Goal: Find specific page/section: Find specific page/section

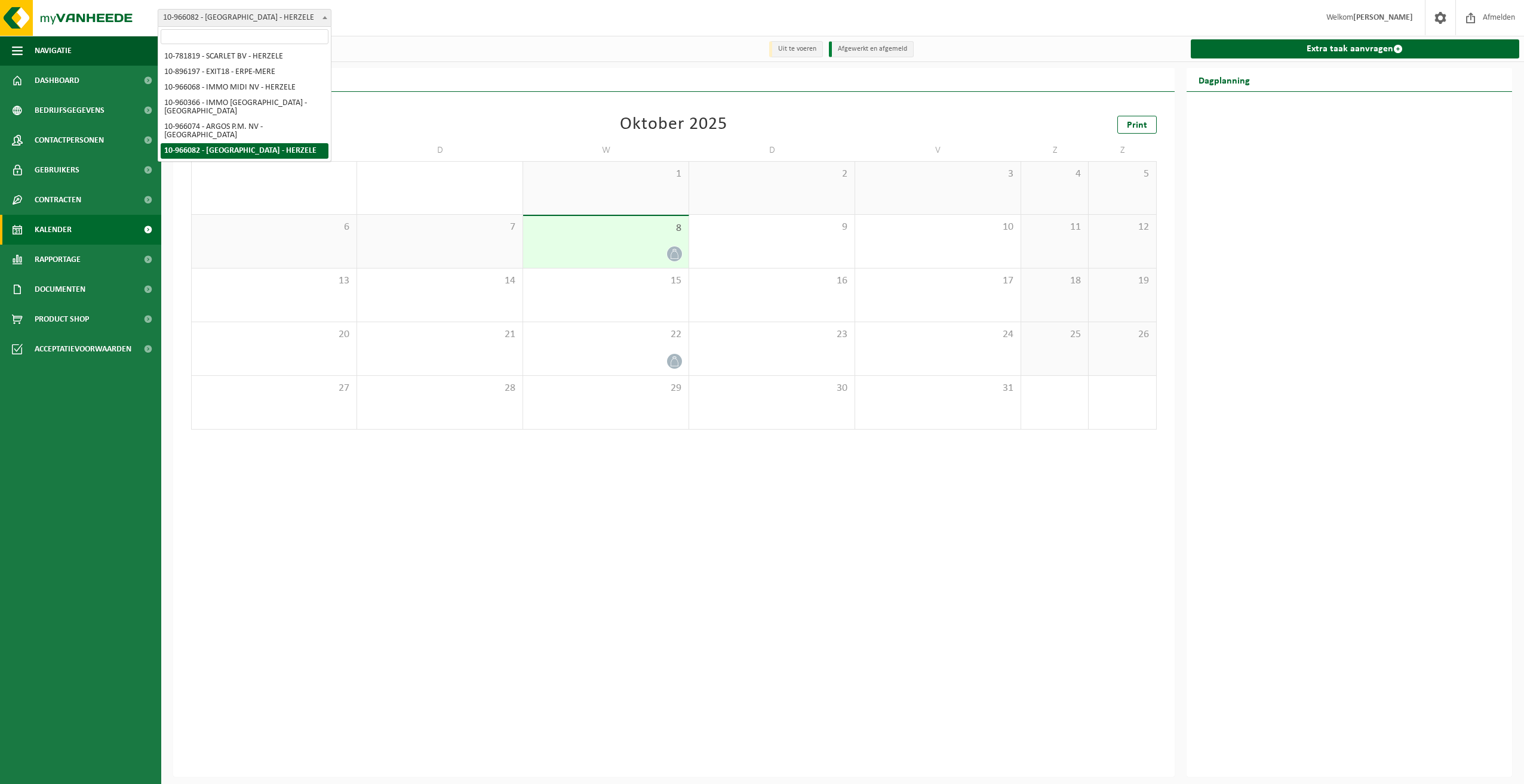
click at [257, 26] on span "10-966082 - [GEOGRAPHIC_DATA] - HERZELE" at bounding box center [244, 18] width 172 height 17
select select "152738"
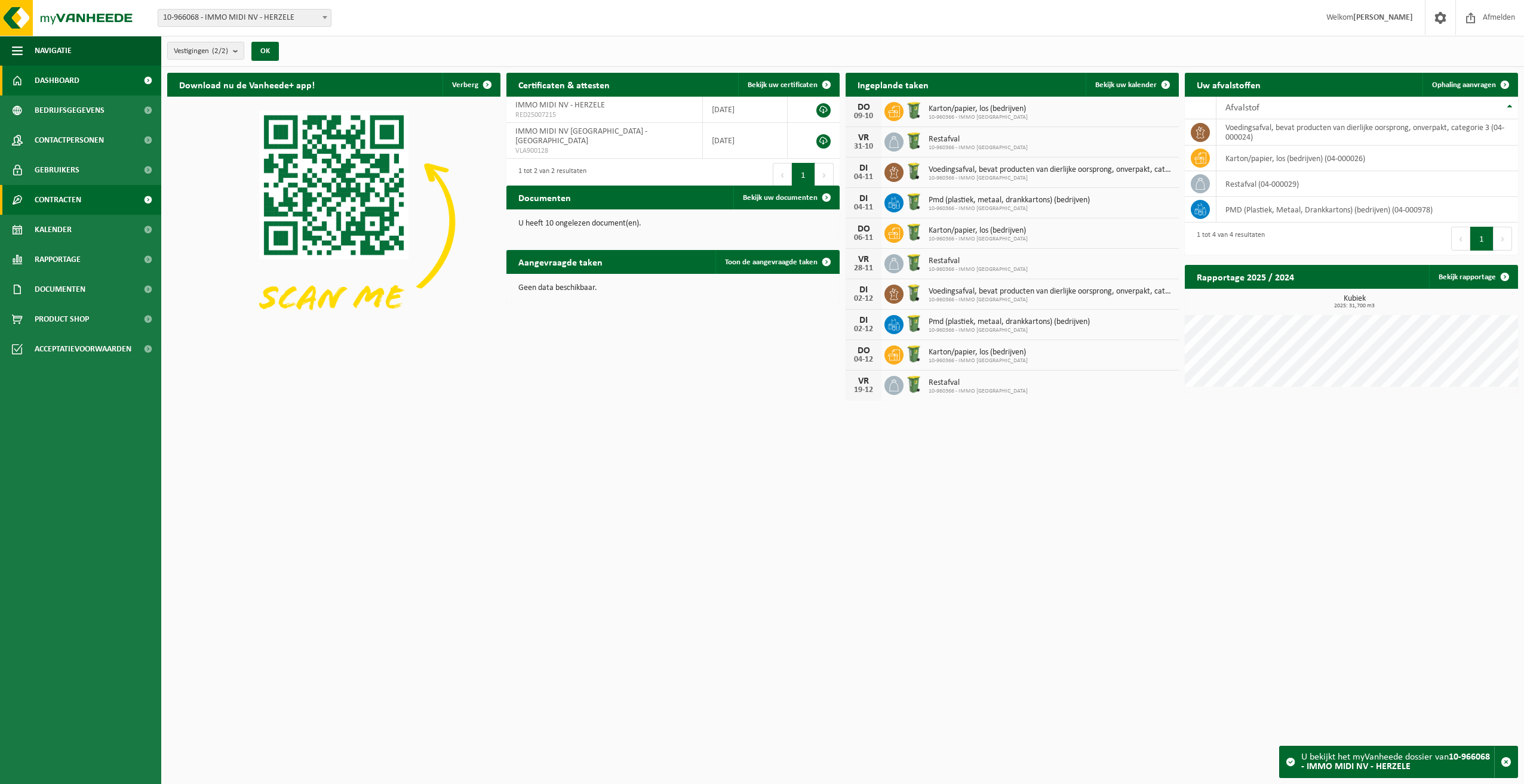
drag, startPoint x: 56, startPoint y: 203, endPoint x: 56, endPoint y: 210, distance: 7.0
click at [56, 204] on span "Contracten" at bounding box center [58, 200] width 47 height 30
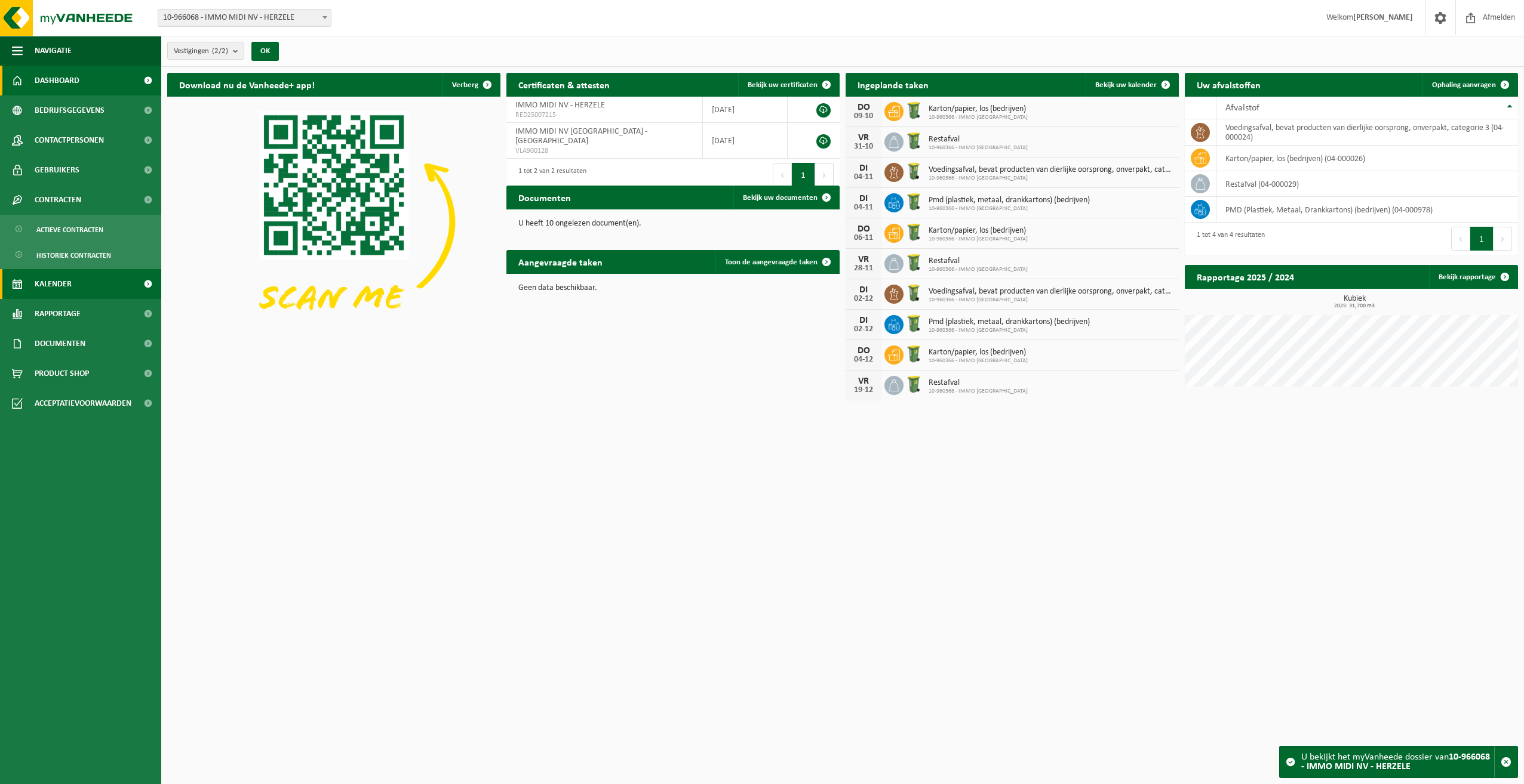
click at [53, 288] on span "Kalender" at bounding box center [53, 285] width 37 height 30
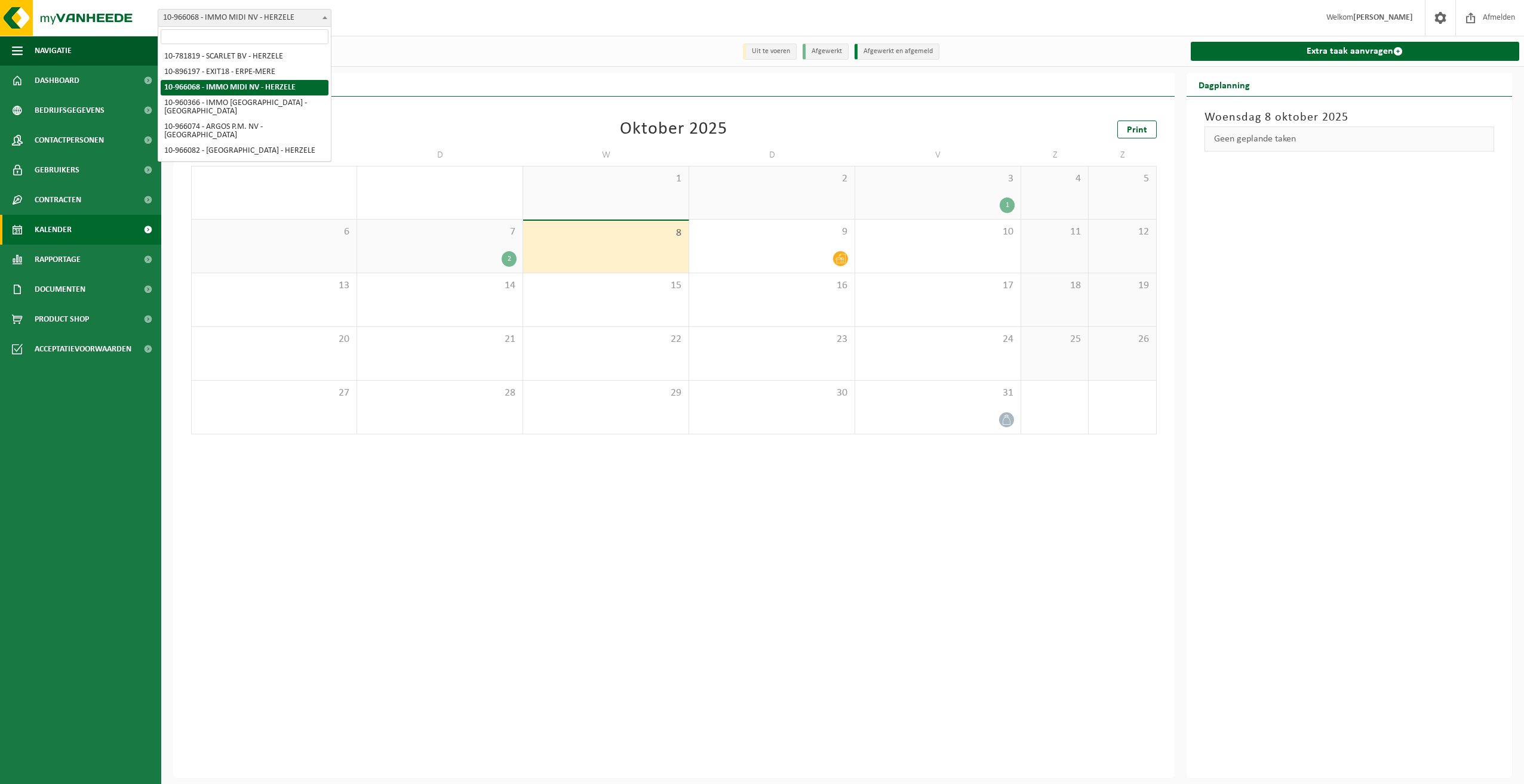
click at [312, 19] on span "10-966068 - IMMO MIDI NV - HERZELE" at bounding box center [244, 18] width 172 height 17
select select "149376"
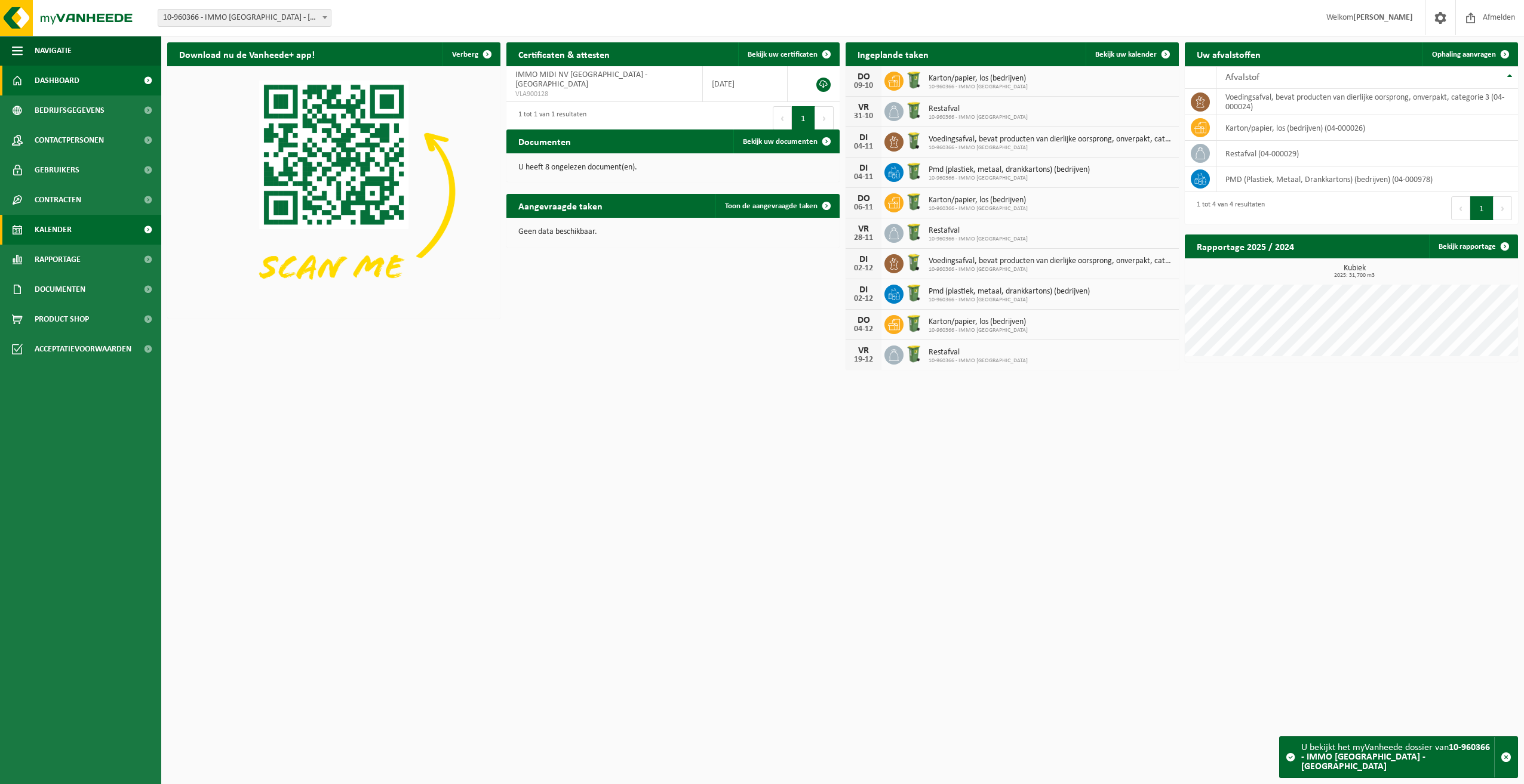
click at [46, 229] on span "Kalender" at bounding box center [53, 230] width 37 height 30
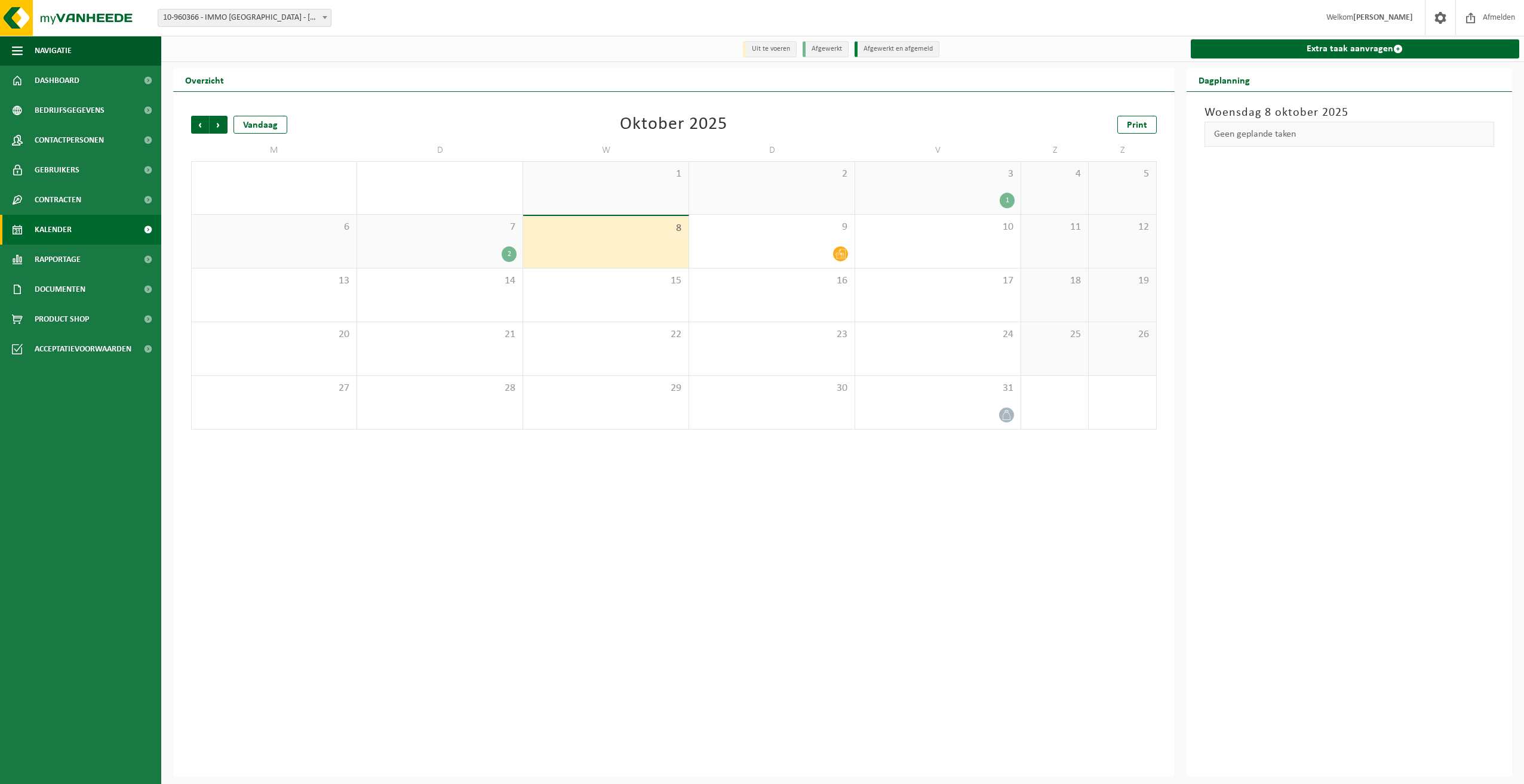
click at [298, 28] on div "Vestiging: 10-781819 - SCARLET BV - HERZELE 10-896197 - EXIT18 - ERPE-MERE 10-9…" at bounding box center [762, 18] width 1524 height 37
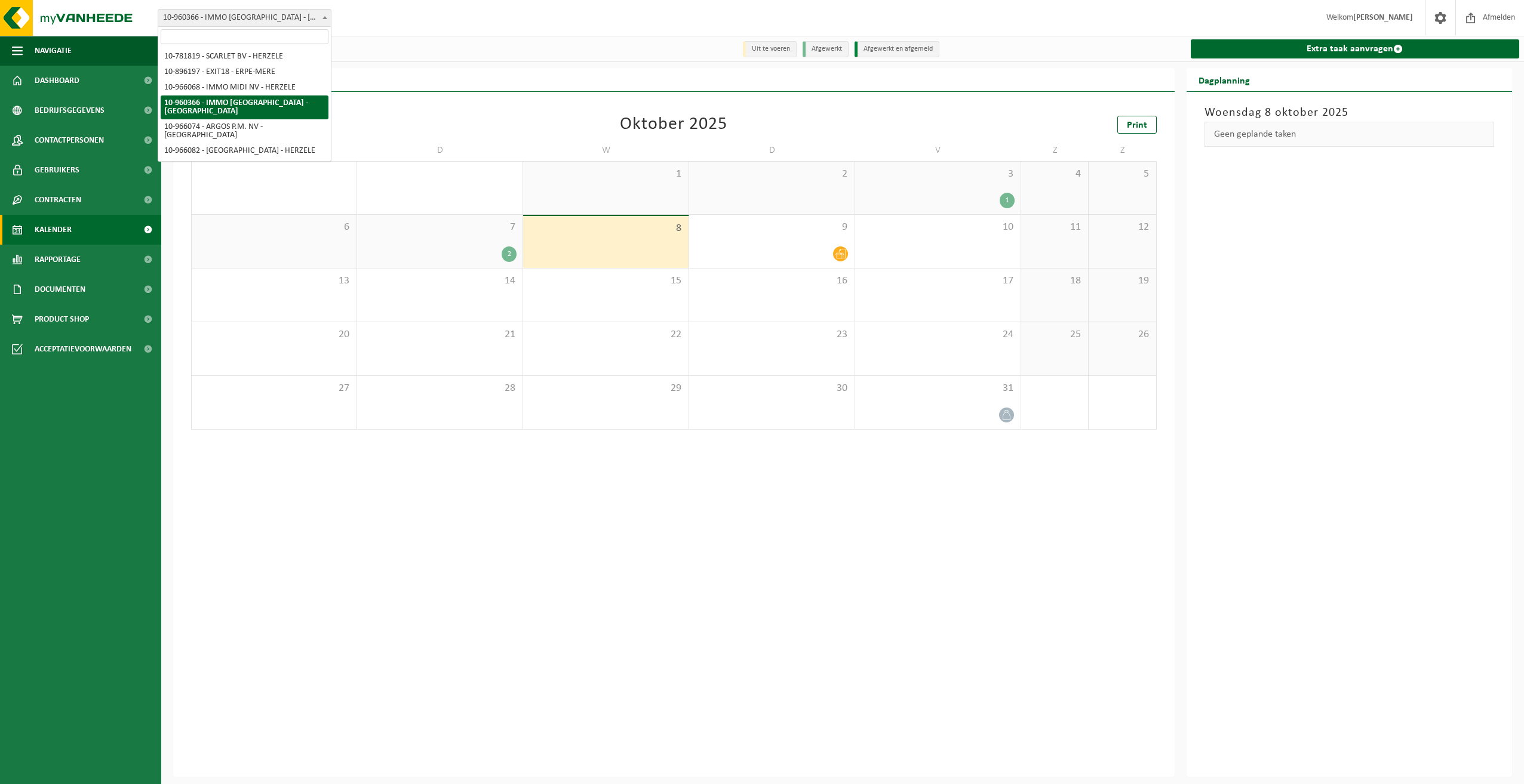
click at [298, 17] on span "10-960366 - IMMO [GEOGRAPHIC_DATA] - [GEOGRAPHIC_DATA]" at bounding box center [244, 18] width 172 height 17
select select "152745"
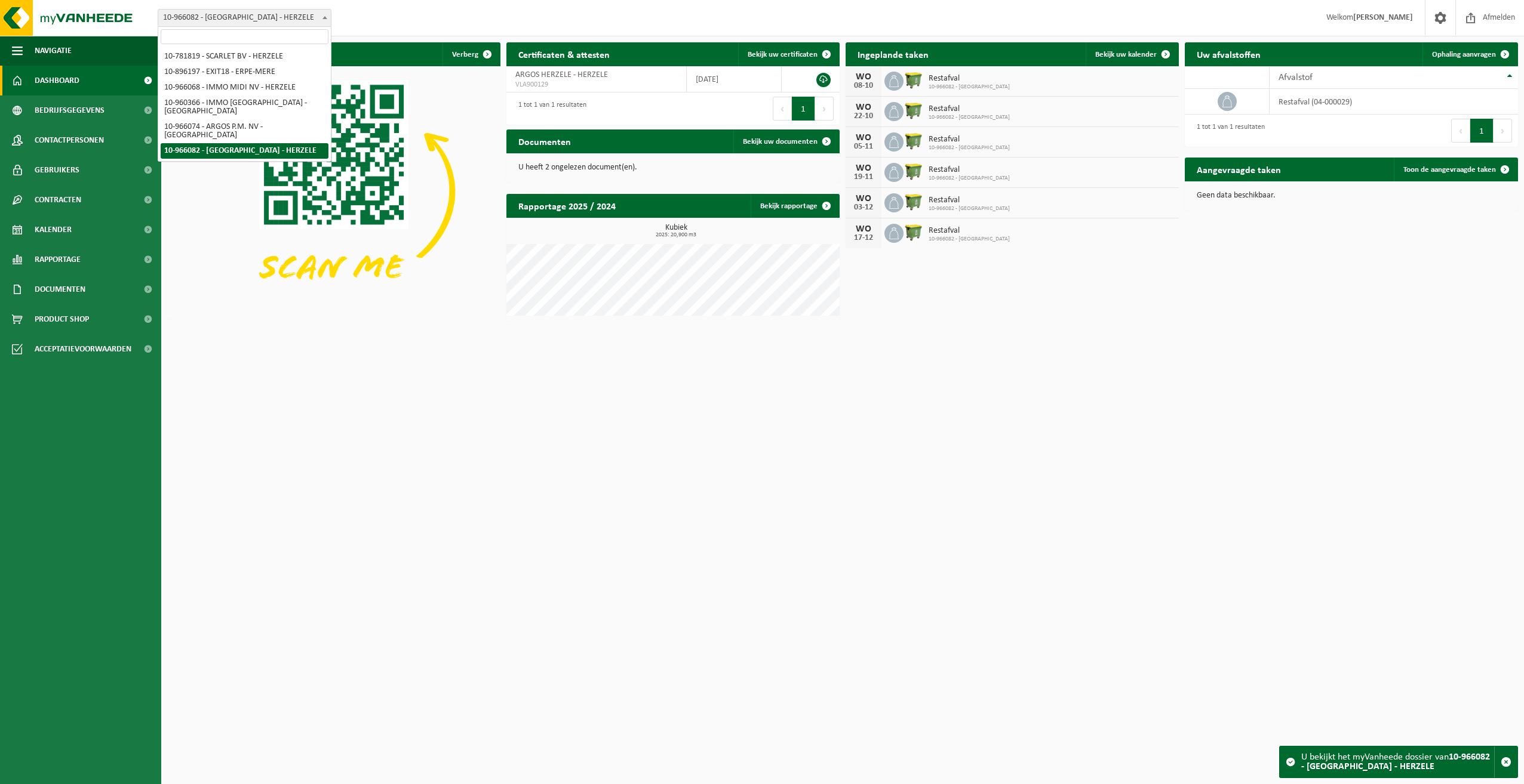
click at [271, 14] on span "10-966082 - [GEOGRAPHIC_DATA] - HERZELE" at bounding box center [244, 18] width 172 height 17
select select "149376"
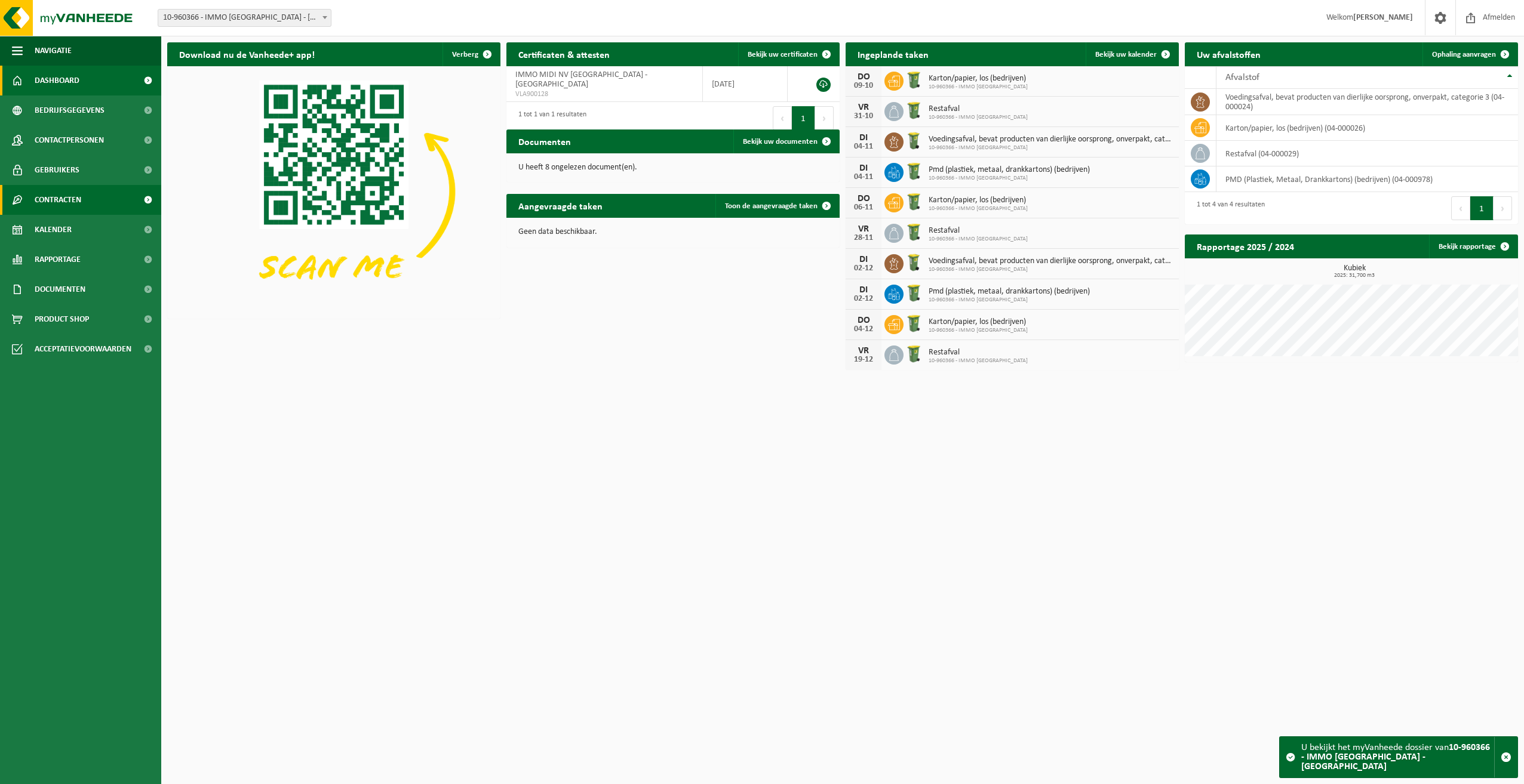
click at [52, 204] on span "Contracten" at bounding box center [58, 200] width 47 height 30
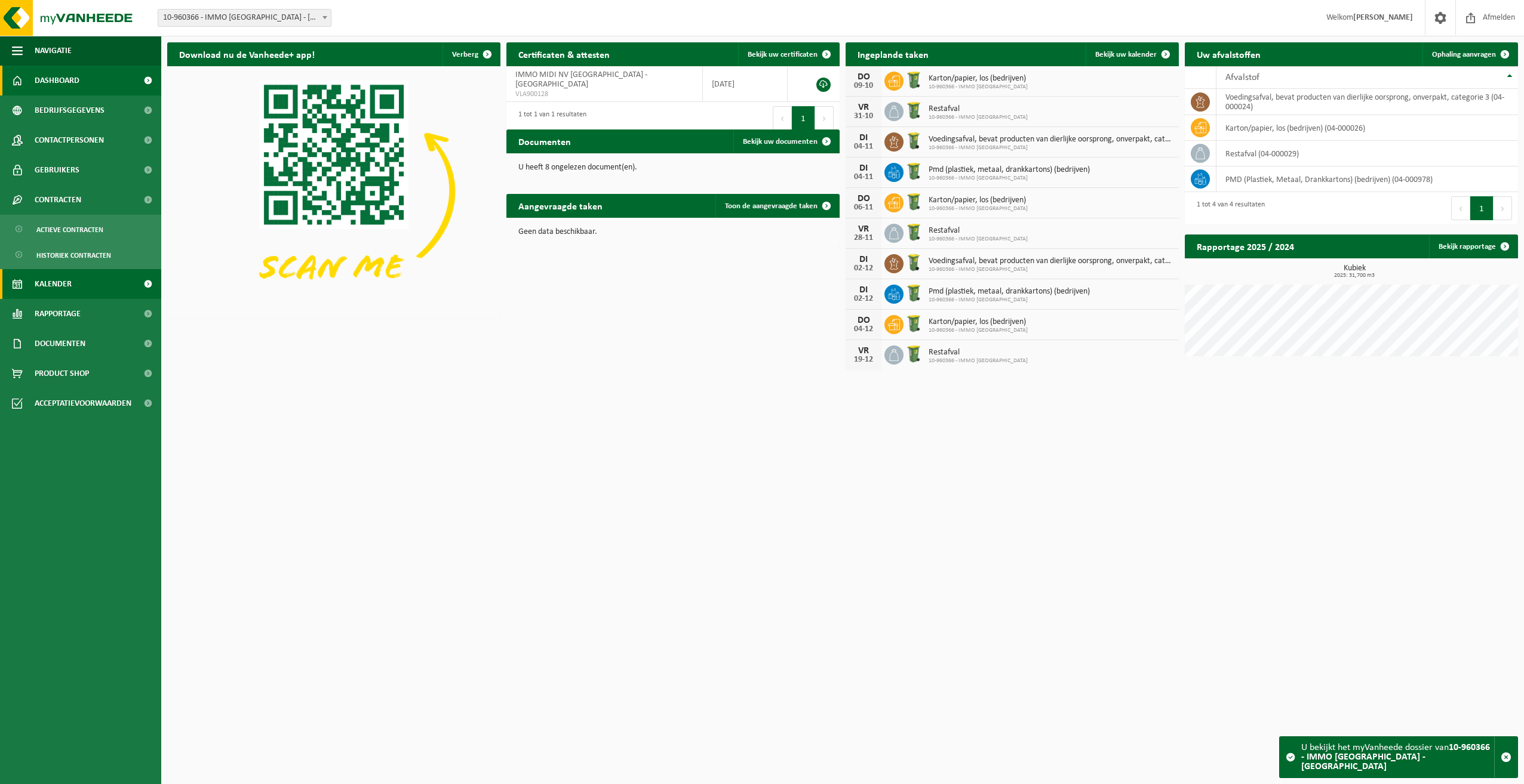
click at [56, 282] on span "Kalender" at bounding box center [53, 285] width 37 height 30
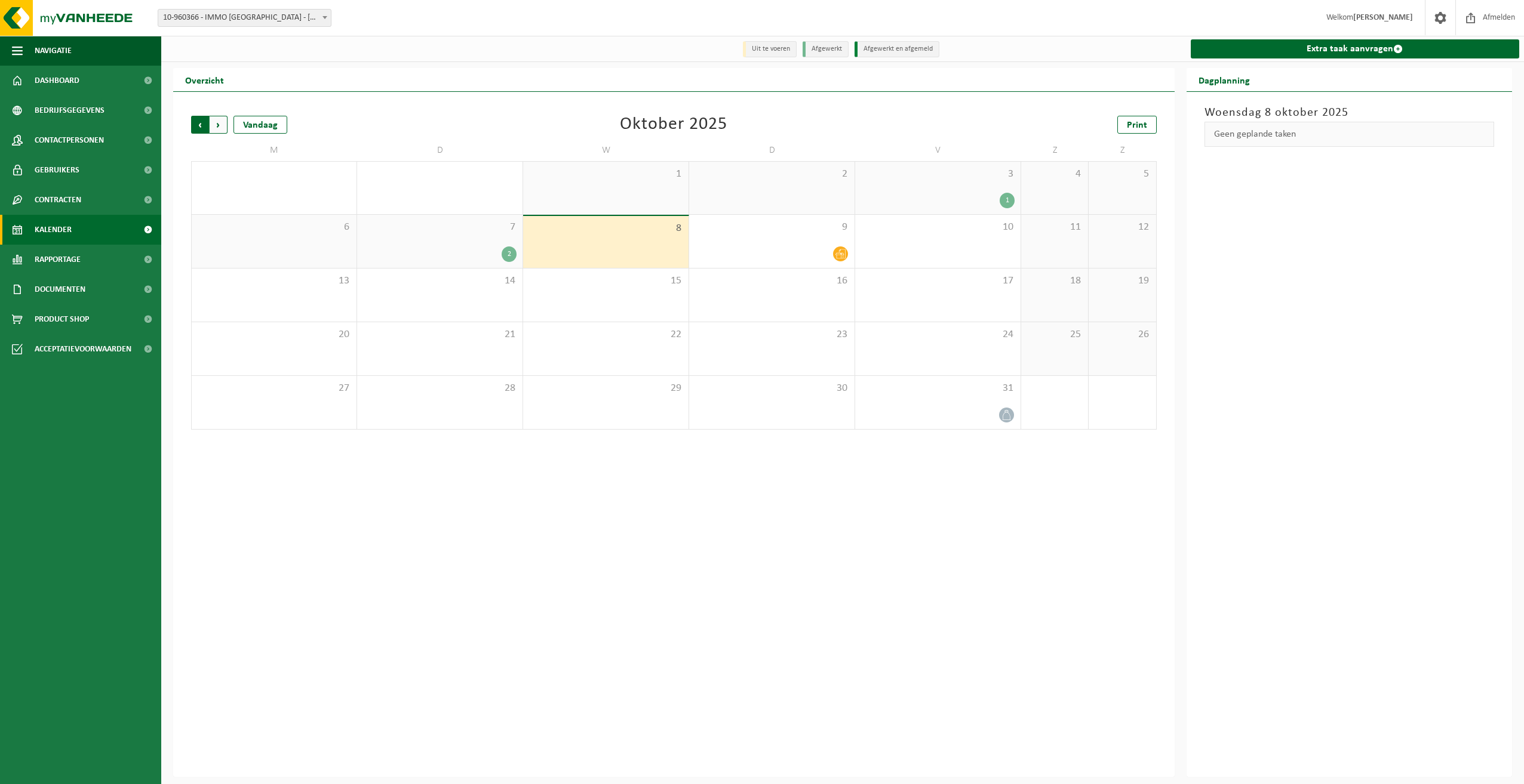
click at [214, 129] on span "Volgende" at bounding box center [219, 124] width 18 height 18
click at [215, 128] on span "Volgende" at bounding box center [219, 124] width 18 height 18
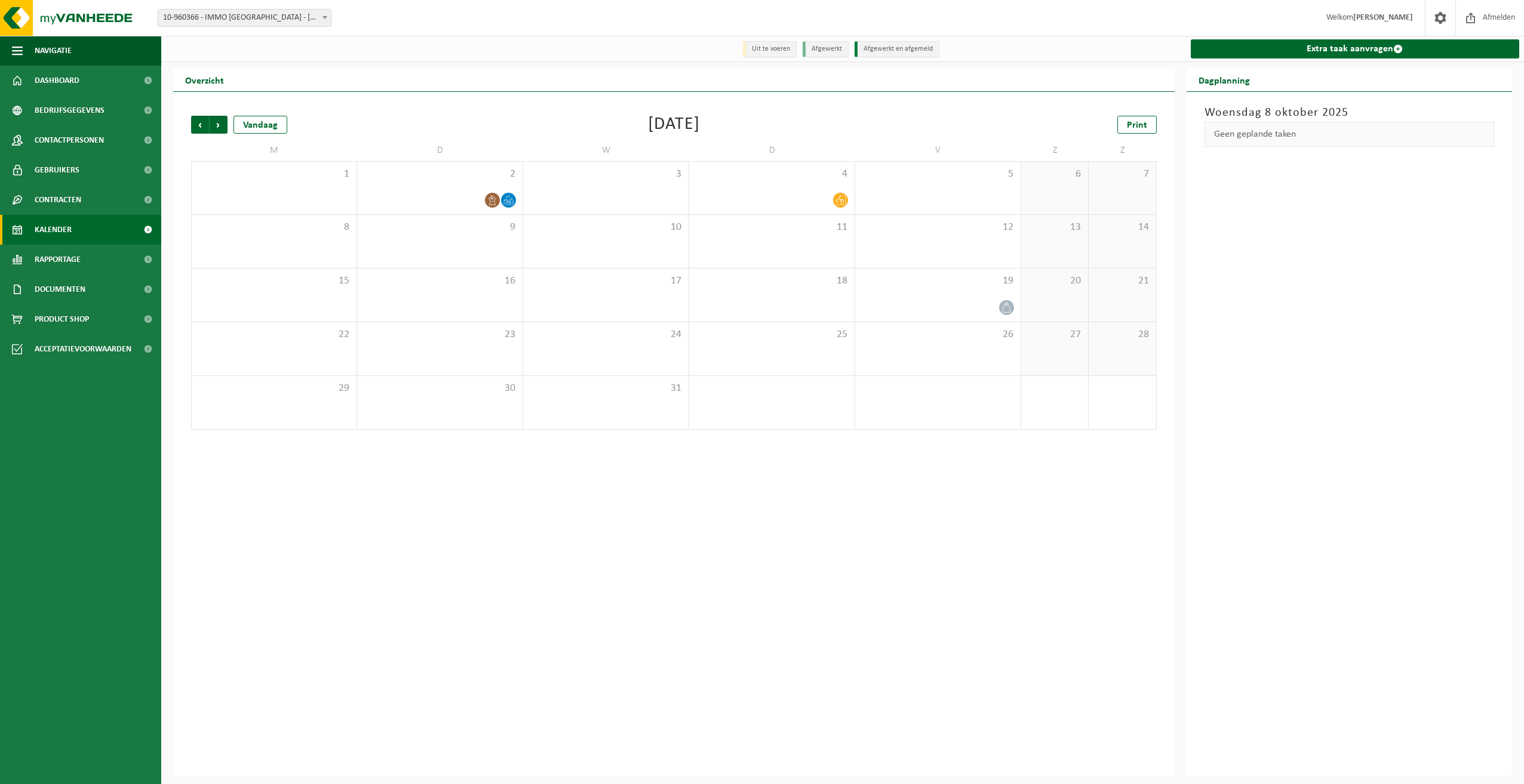
click at [215, 128] on span "Volgende" at bounding box center [219, 124] width 18 height 18
click at [206, 128] on span "Vorige" at bounding box center [200, 124] width 18 height 18
